Goal: Find specific page/section: Find specific page/section

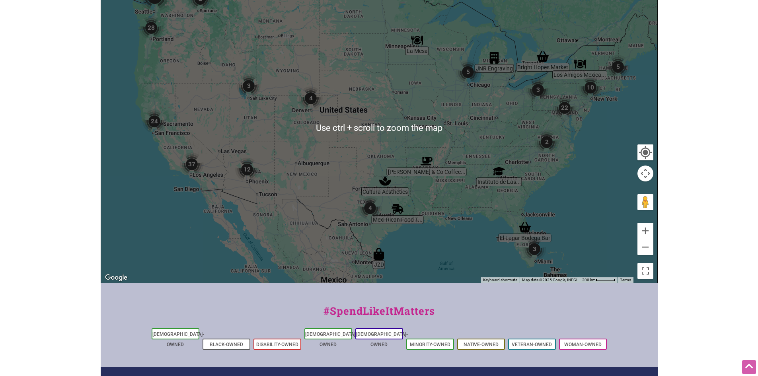
scroll to position [159, 0]
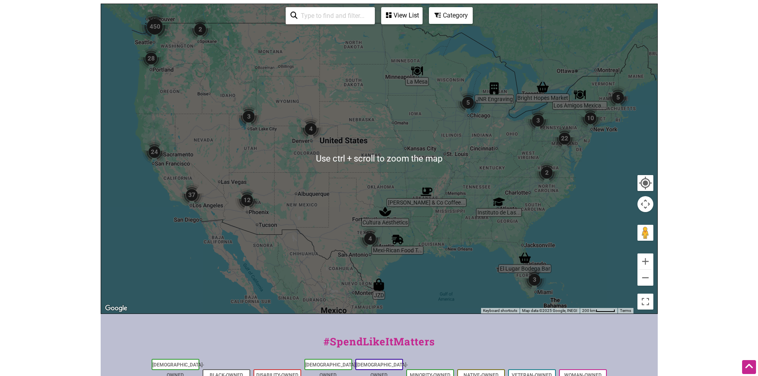
click at [384, 221] on div at bounding box center [379, 158] width 556 height 309
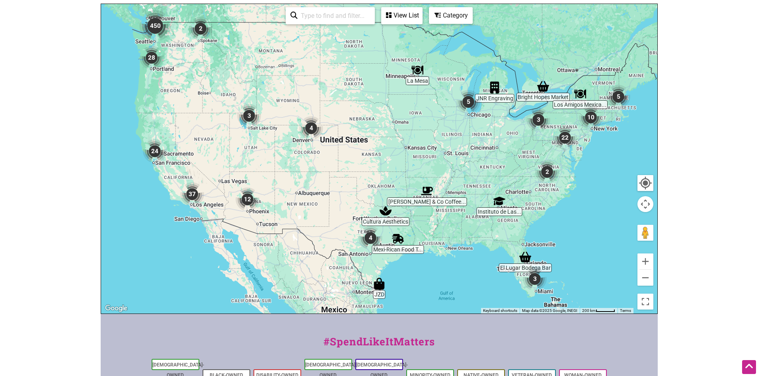
click at [385, 221] on div at bounding box center [379, 158] width 556 height 309
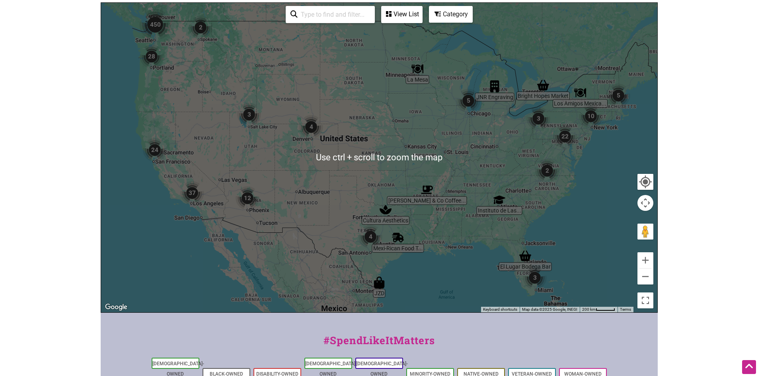
scroll to position [119, 0]
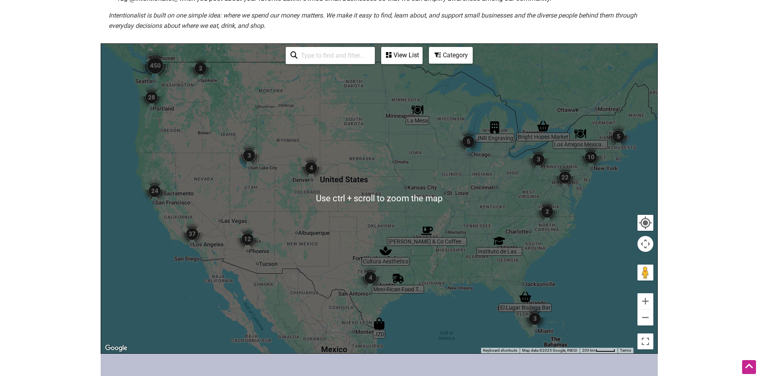
click at [339, 56] on input "search" at bounding box center [333, 56] width 72 height 16
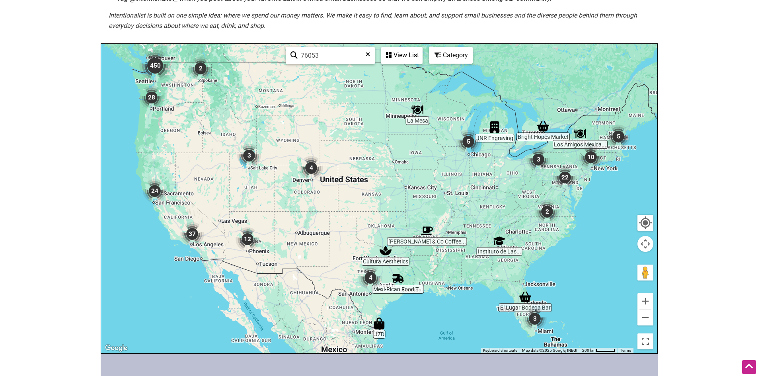
type input "76053"
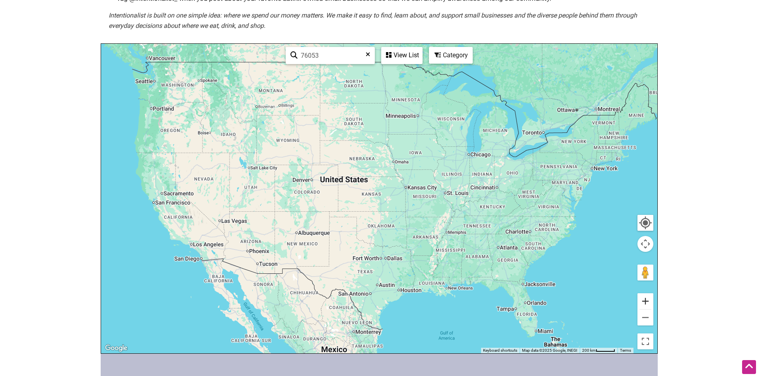
click at [645, 294] on button "Zoom in" at bounding box center [645, 301] width 16 height 16
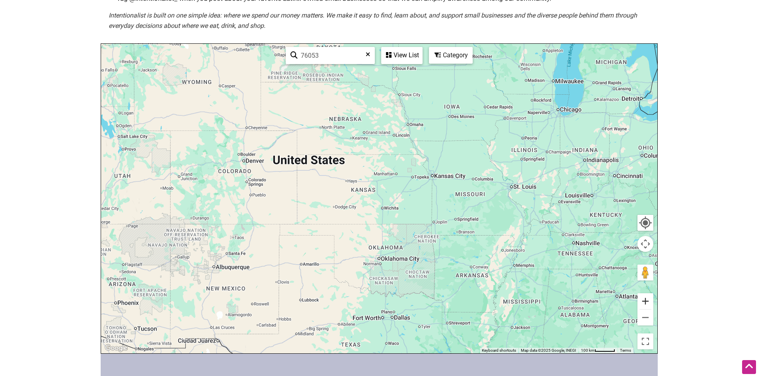
click at [644, 299] on button "Zoom in" at bounding box center [645, 301] width 16 height 16
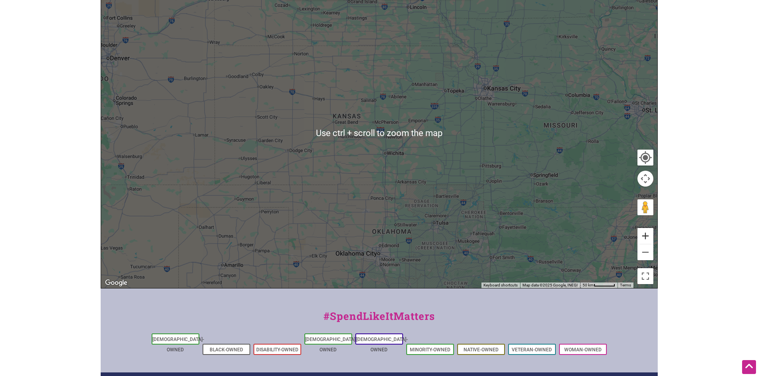
scroll to position [199, 0]
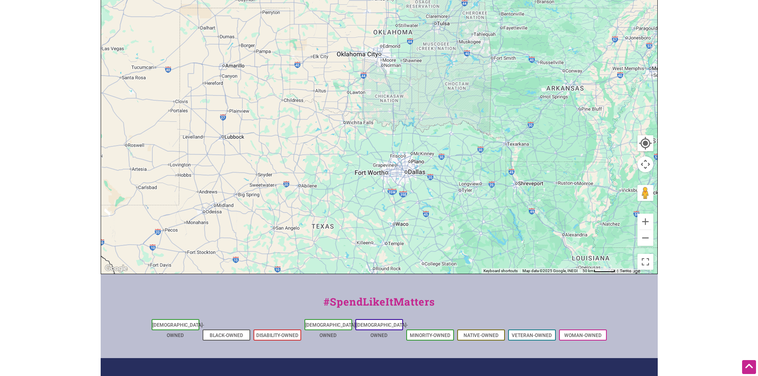
drag, startPoint x: 400, startPoint y: 150, endPoint x: 398, endPoint y: -32, distance: 181.8
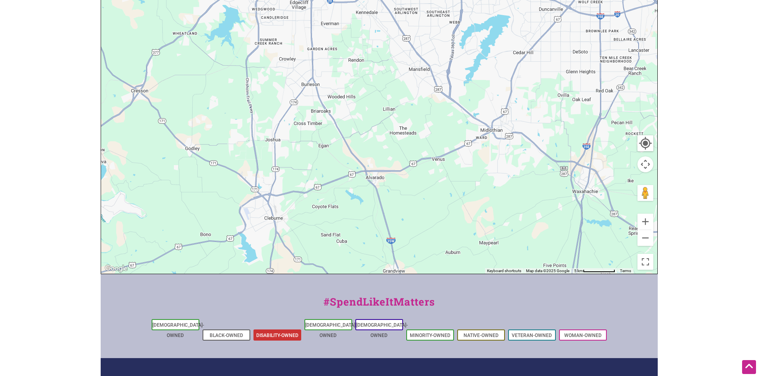
drag, startPoint x: 572, startPoint y: 49, endPoint x: 259, endPoint y: 325, distance: 417.1
click at [257, 328] on div "Intentionalist Spend like it matters 0 Add a Business Map Blog Store Offers Int…" at bounding box center [379, 137] width 557 height 673
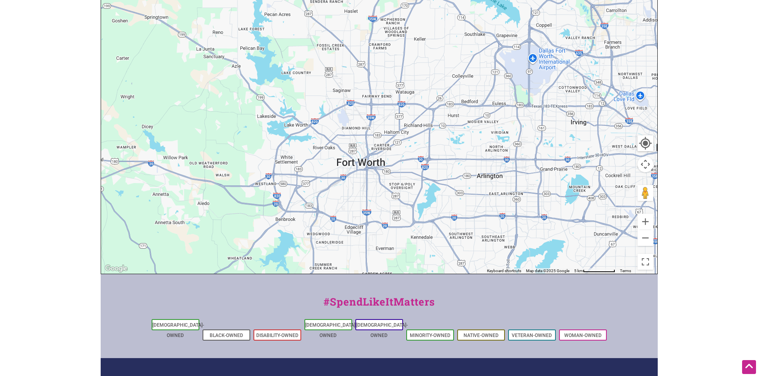
drag, startPoint x: 424, startPoint y: 52, endPoint x: 512, endPoint y: 226, distance: 195.7
click at [512, 226] on div at bounding box center [379, 118] width 556 height 309
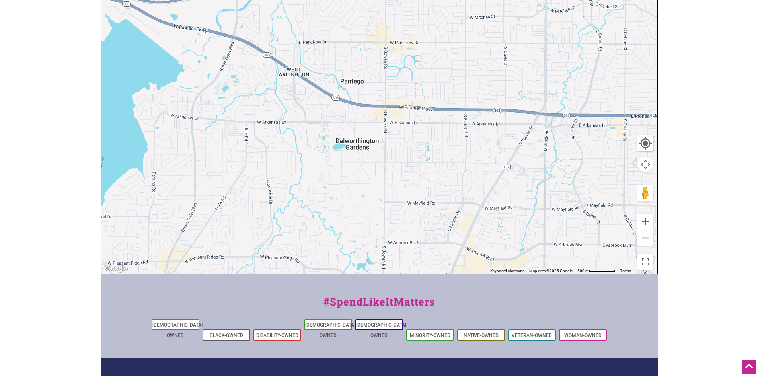
drag, startPoint x: 529, startPoint y: 127, endPoint x: 285, endPoint y: 24, distance: 264.3
click at [285, 24] on div at bounding box center [379, 118] width 556 height 309
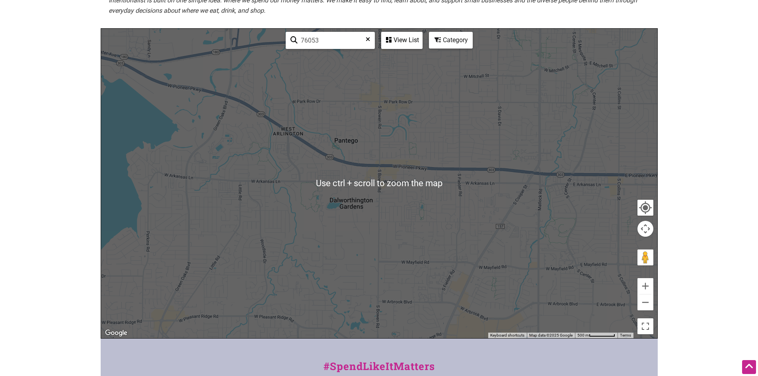
scroll to position [127, 0]
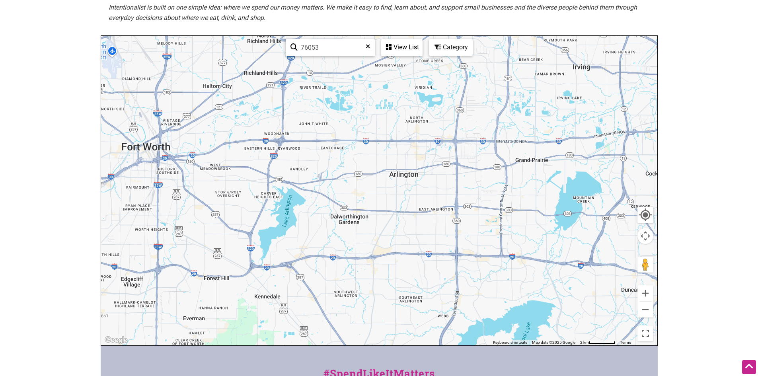
drag, startPoint x: 279, startPoint y: 98, endPoint x: 229, endPoint y: 161, distance: 80.4
click at [229, 161] on div at bounding box center [379, 190] width 556 height 309
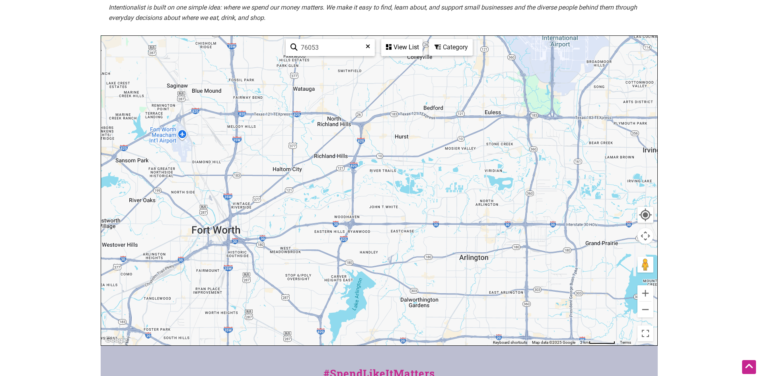
drag, startPoint x: 435, startPoint y: 140, endPoint x: 519, endPoint y: 233, distance: 125.3
click at [519, 233] on div at bounding box center [379, 190] width 556 height 309
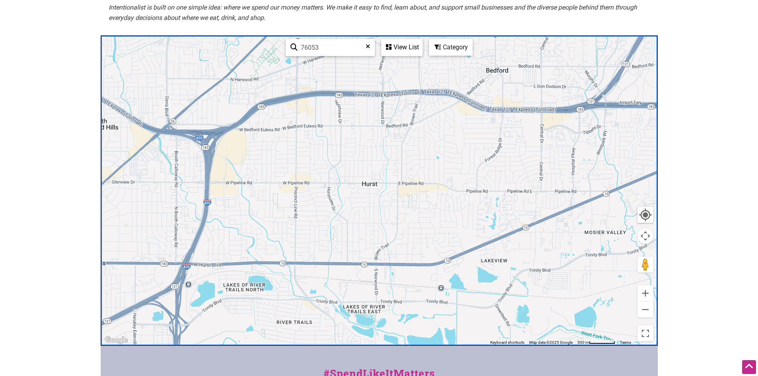
click at [402, 57] on div "76053 See All View List Sorry...nothing found." at bounding box center [353, 47] width 143 height 23
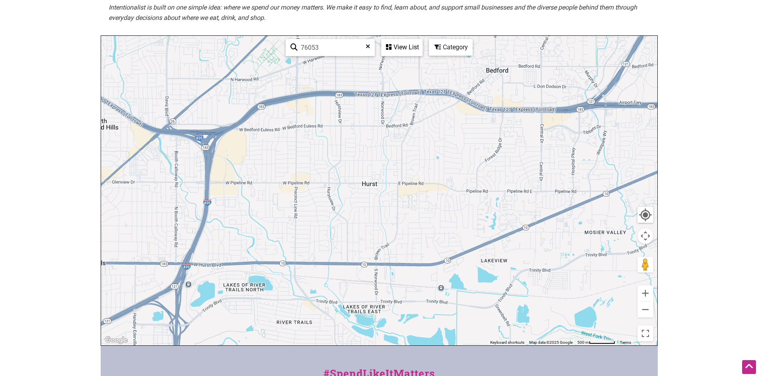
click at [404, 49] on div "View List" at bounding box center [402, 47] width 40 height 15
click at [373, 67] on div "View List" at bounding box center [353, 70] width 143 height 15
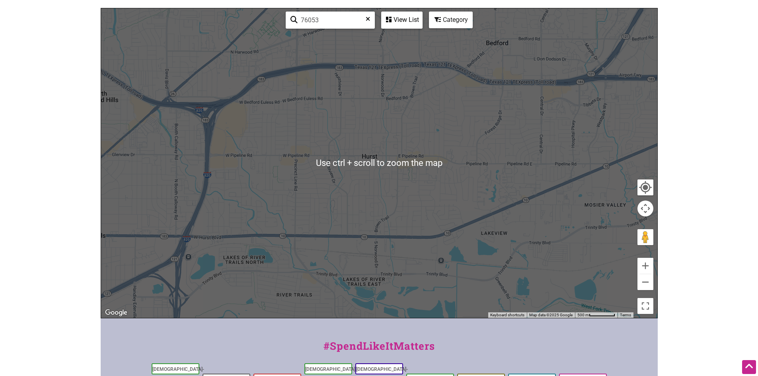
scroll to position [167, 0]
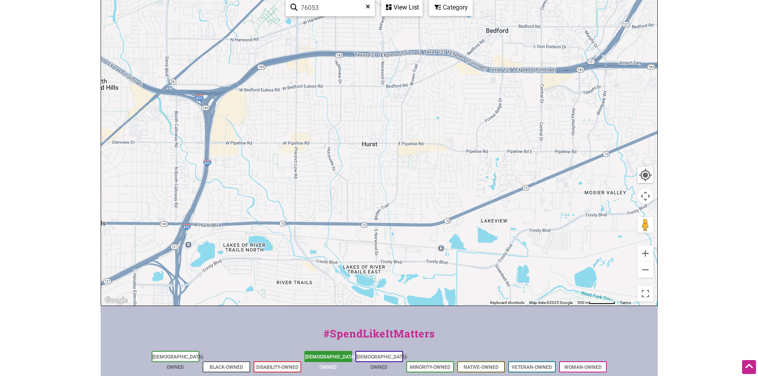
click at [322, 358] on link "[DEMOGRAPHIC_DATA]-Owned" at bounding box center [331, 362] width 52 height 16
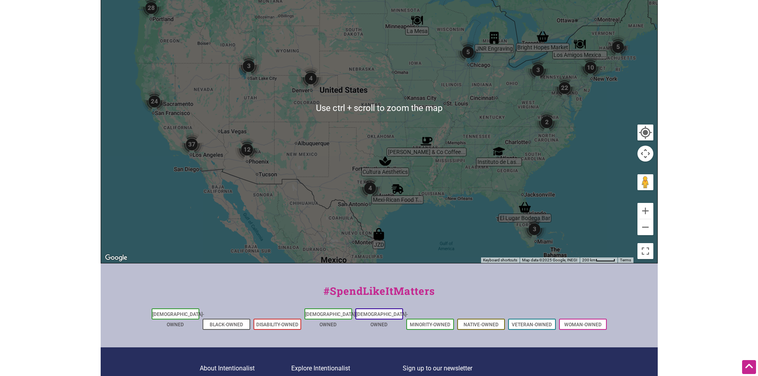
scroll to position [199, 0]
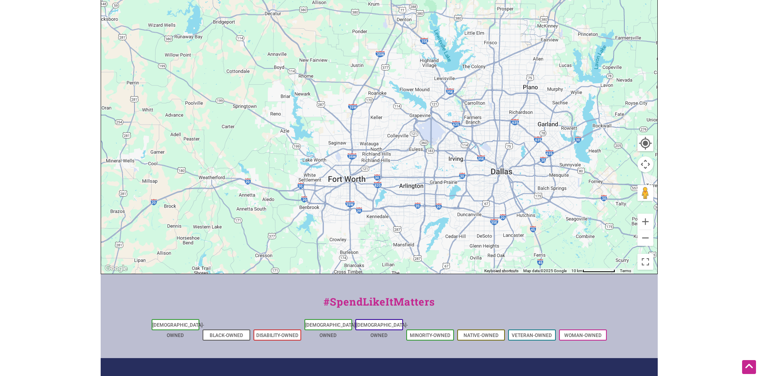
drag, startPoint x: 562, startPoint y: 182, endPoint x: 387, endPoint y: 130, distance: 182.6
click at [387, 130] on div at bounding box center [379, 118] width 556 height 309
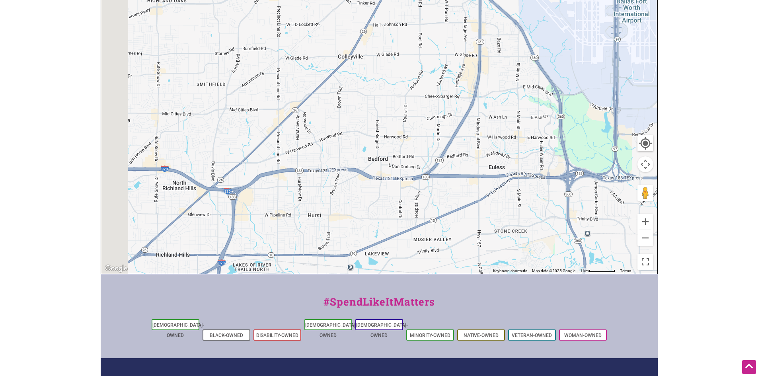
drag, startPoint x: 274, startPoint y: 152, endPoint x: 364, endPoint y: 169, distance: 92.3
click at [364, 169] on div at bounding box center [379, 118] width 556 height 309
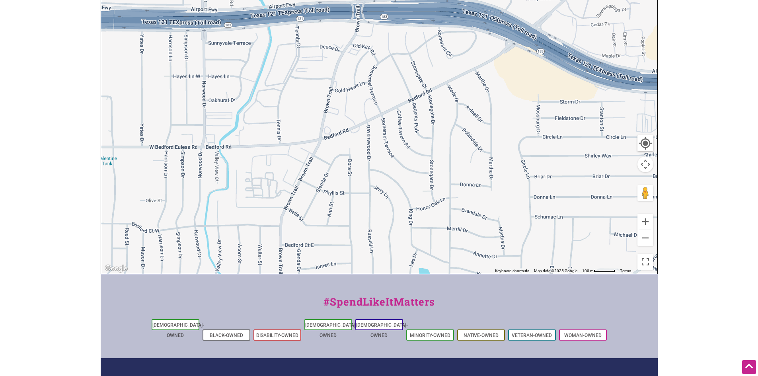
drag, startPoint x: 287, startPoint y: 165, endPoint x: 309, endPoint y: 177, distance: 25.6
click at [309, 177] on div at bounding box center [379, 118] width 556 height 309
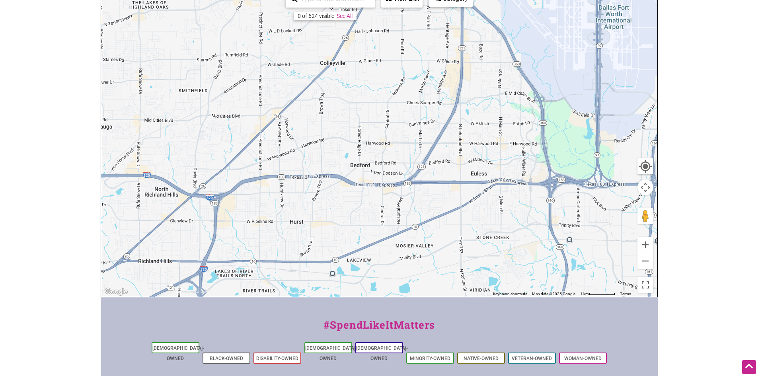
scroll to position [48, 0]
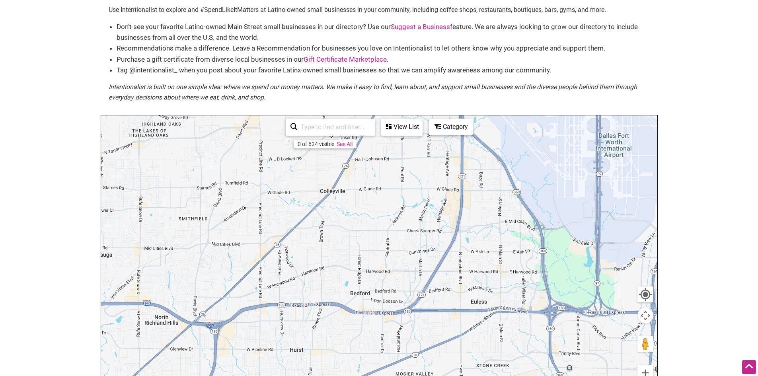
click at [343, 143] on link "See All" at bounding box center [344, 144] width 16 height 6
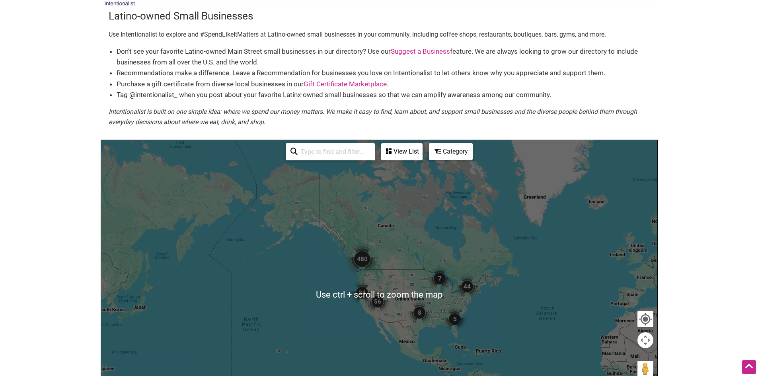
scroll to position [0, 0]
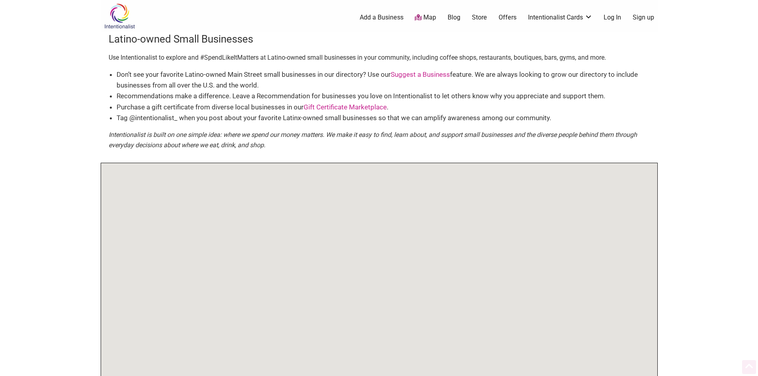
scroll to position [167, 0]
